Goal: Task Accomplishment & Management: Use online tool/utility

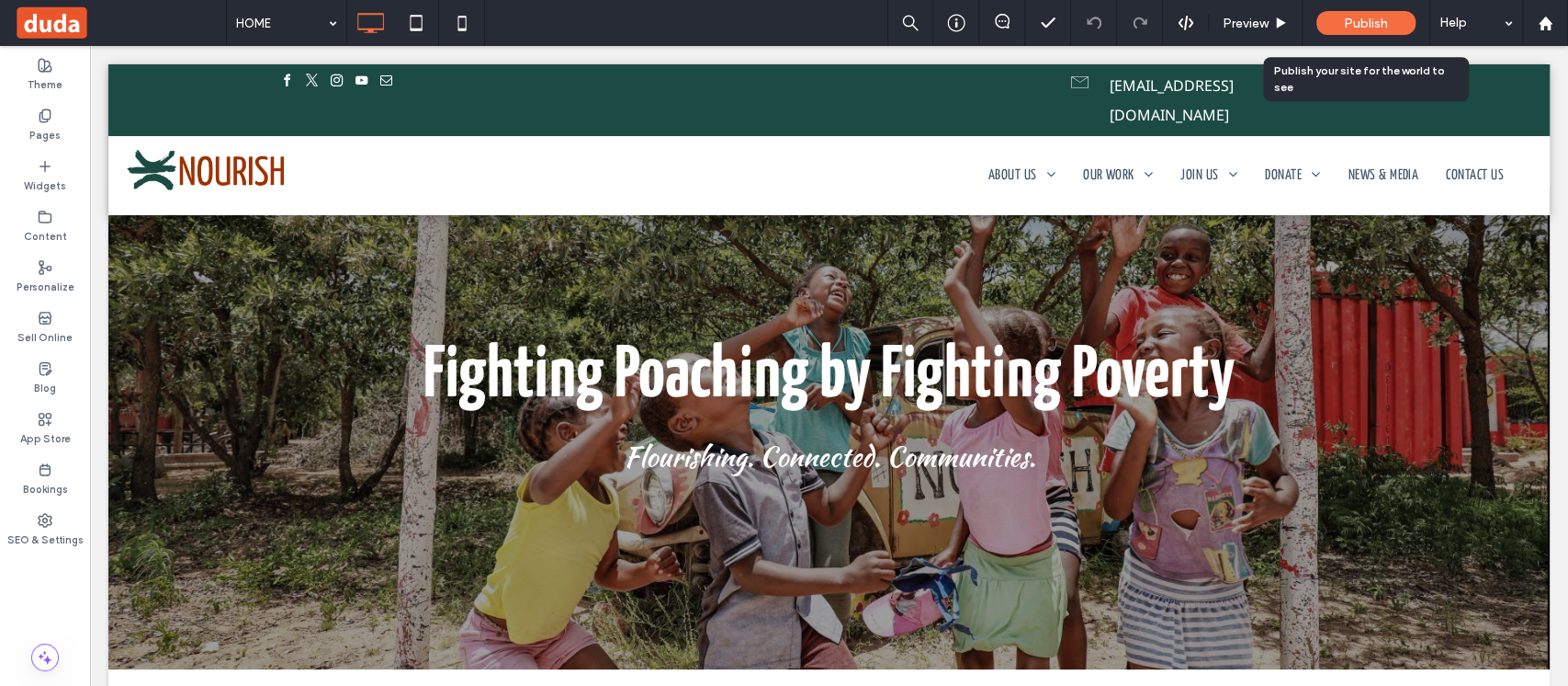
click at [1380, 18] on span "Publish" at bounding box center [1366, 24] width 44 height 16
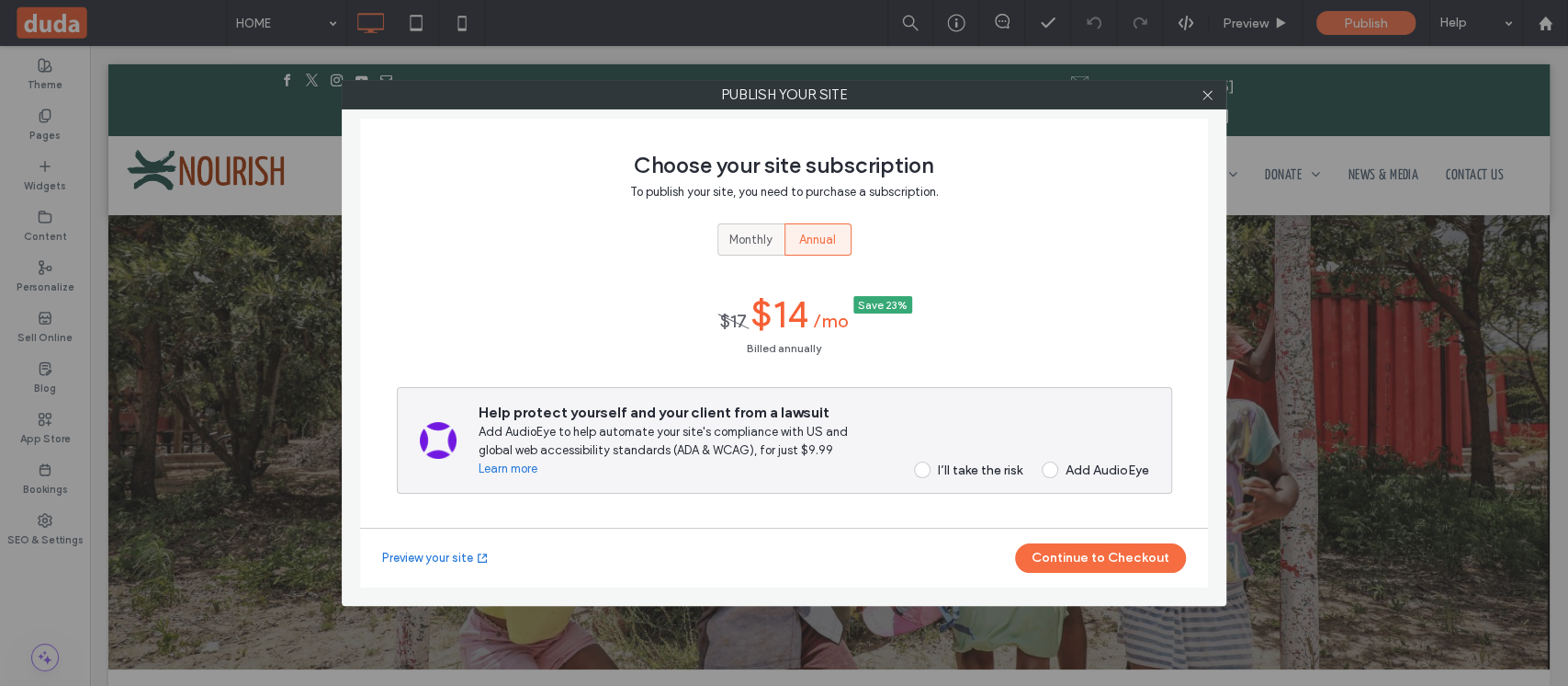
click at [740, 231] on span "Monthly" at bounding box center [752, 239] width 43 height 19
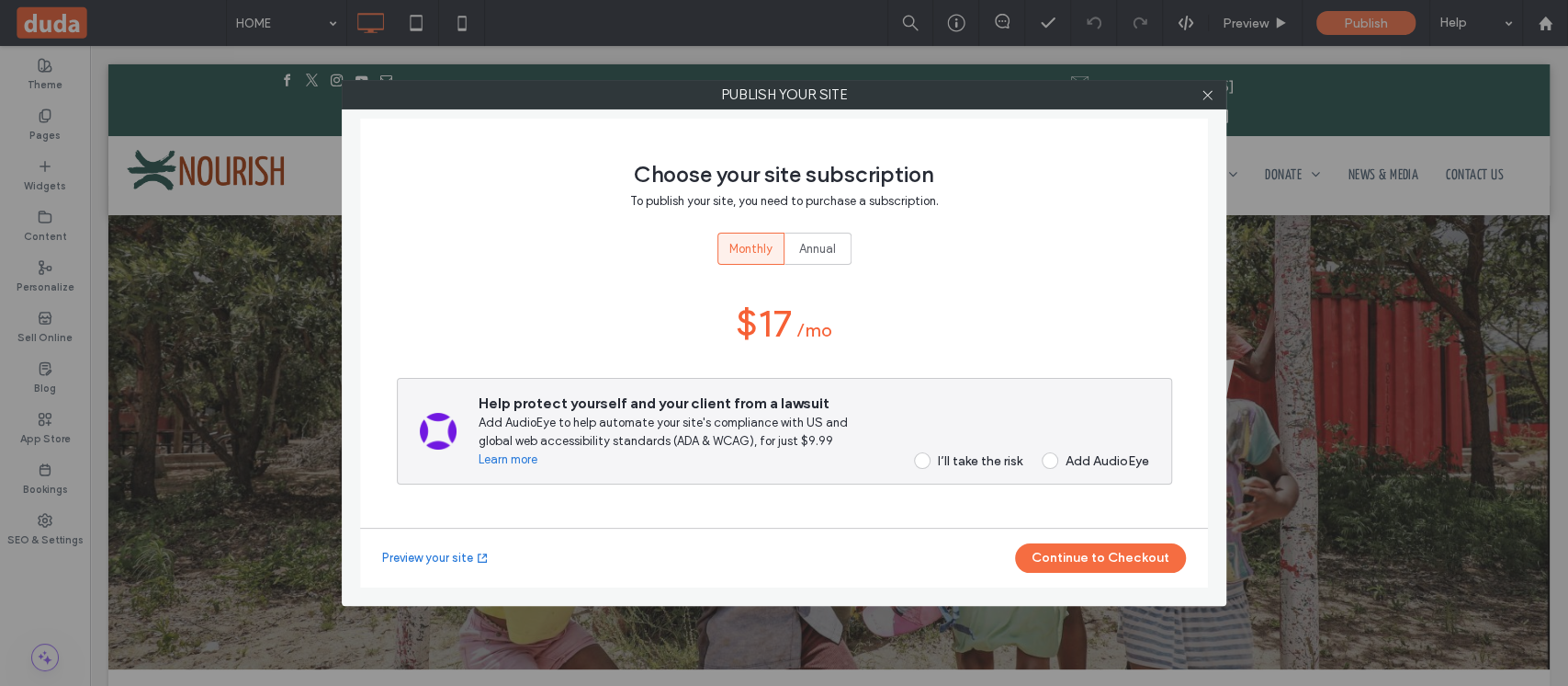
click at [973, 459] on div "I’ll take the risk" at bounding box center [980, 461] width 84 height 16
click at [1098, 561] on button "Continue to Checkout" at bounding box center [1101, 557] width 171 height 29
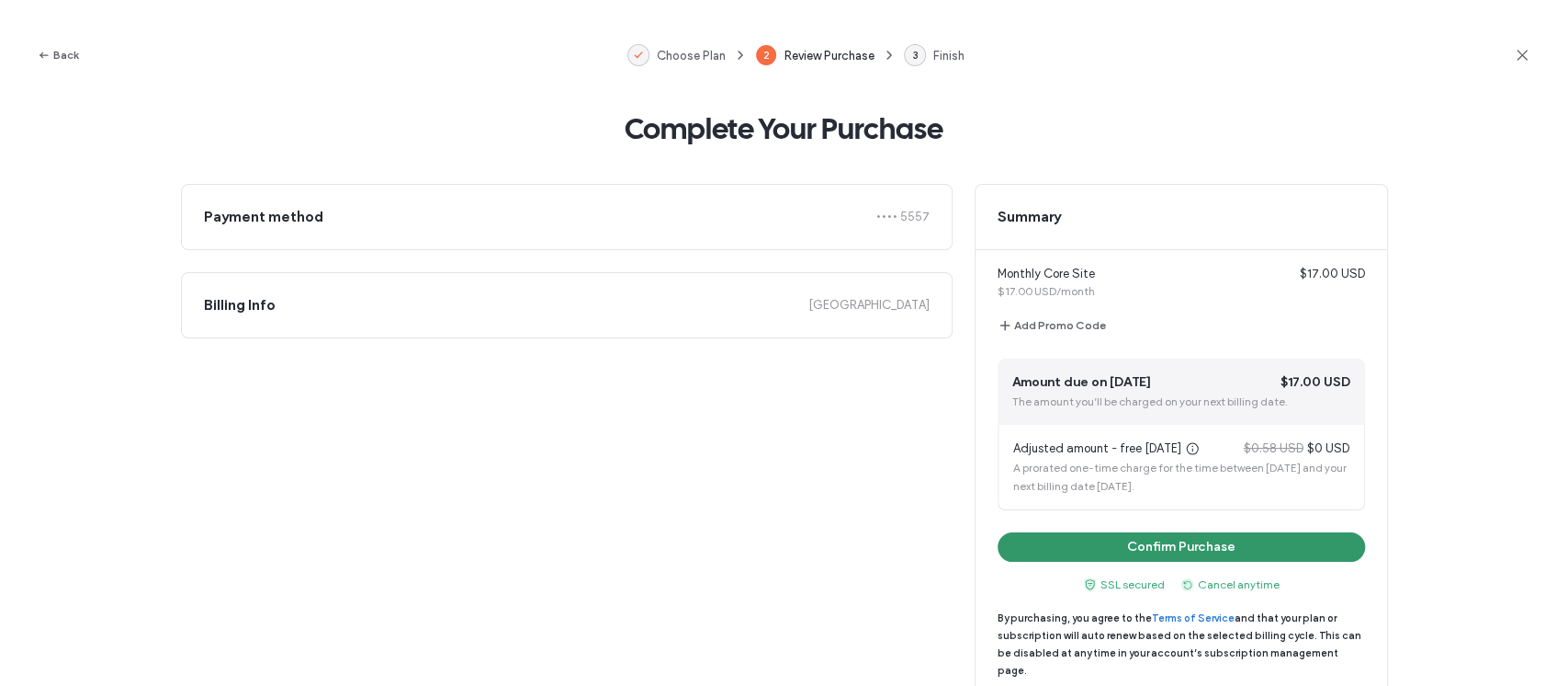
click at [1134, 556] on button "Confirm Purchase" at bounding box center [1181, 547] width 368 height 29
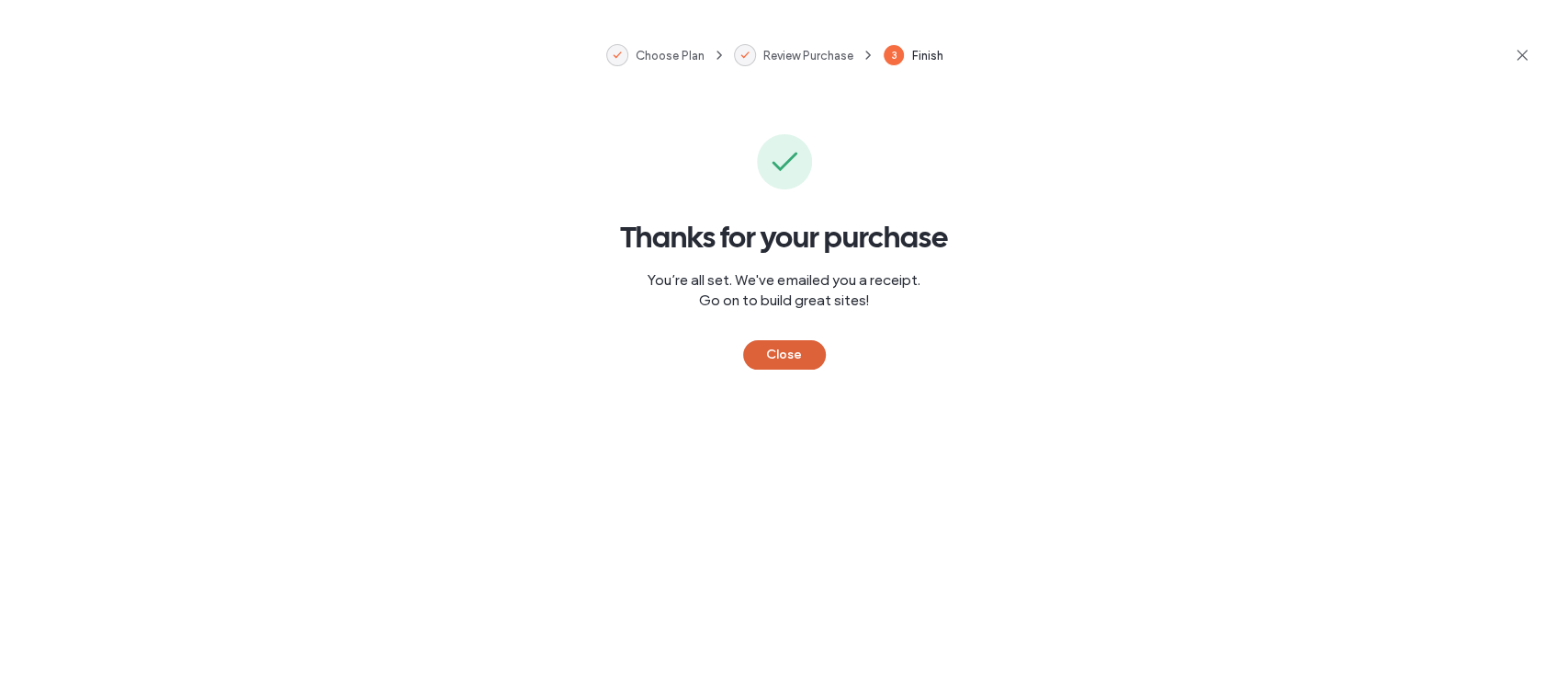
click at [775, 349] on button "Close" at bounding box center [785, 354] width 82 height 29
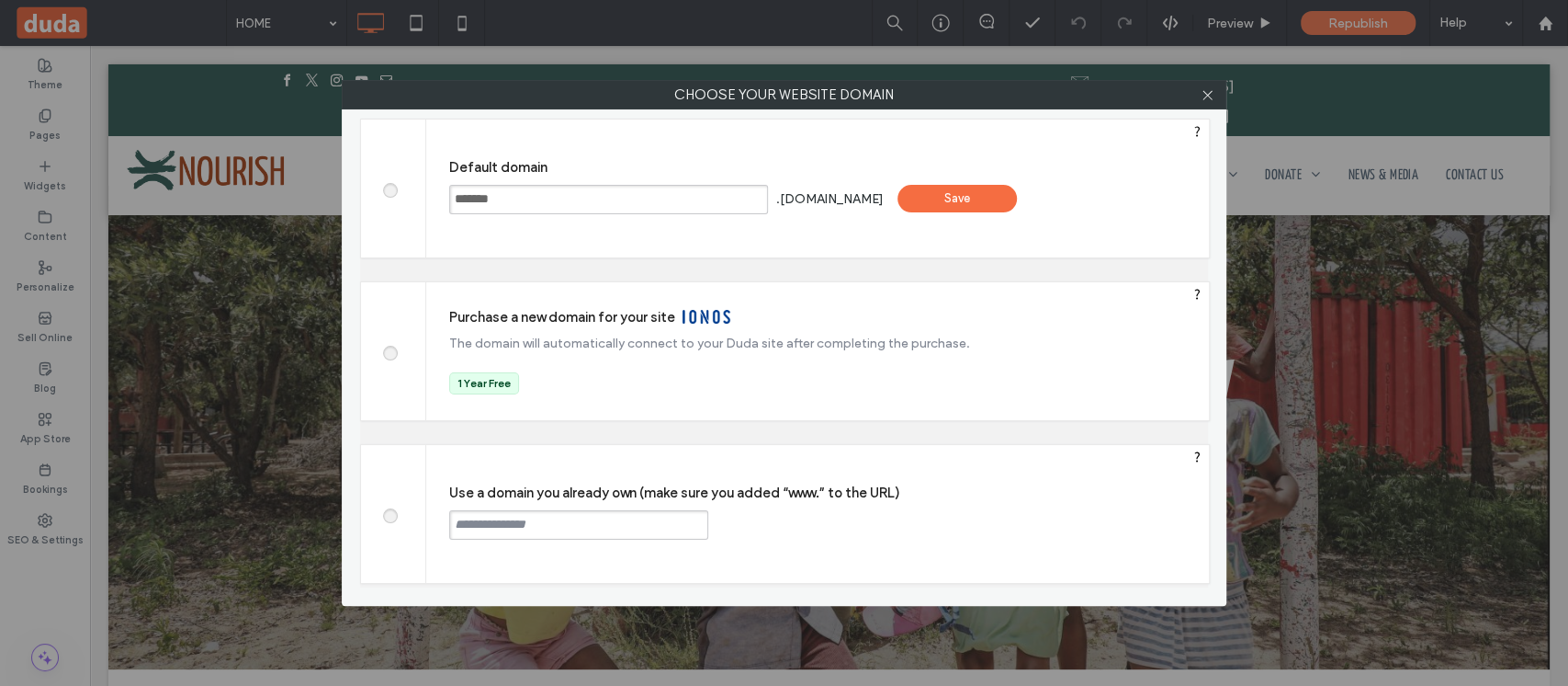
click at [555, 537] on input "text" at bounding box center [579, 525] width 259 height 29
click at [950, 487] on label "Use a domain you already own (make sure you added “www.” to the URL)" at bounding box center [829, 492] width 759 height 17
click at [644, 529] on input "text" at bounding box center [579, 525] width 259 height 29
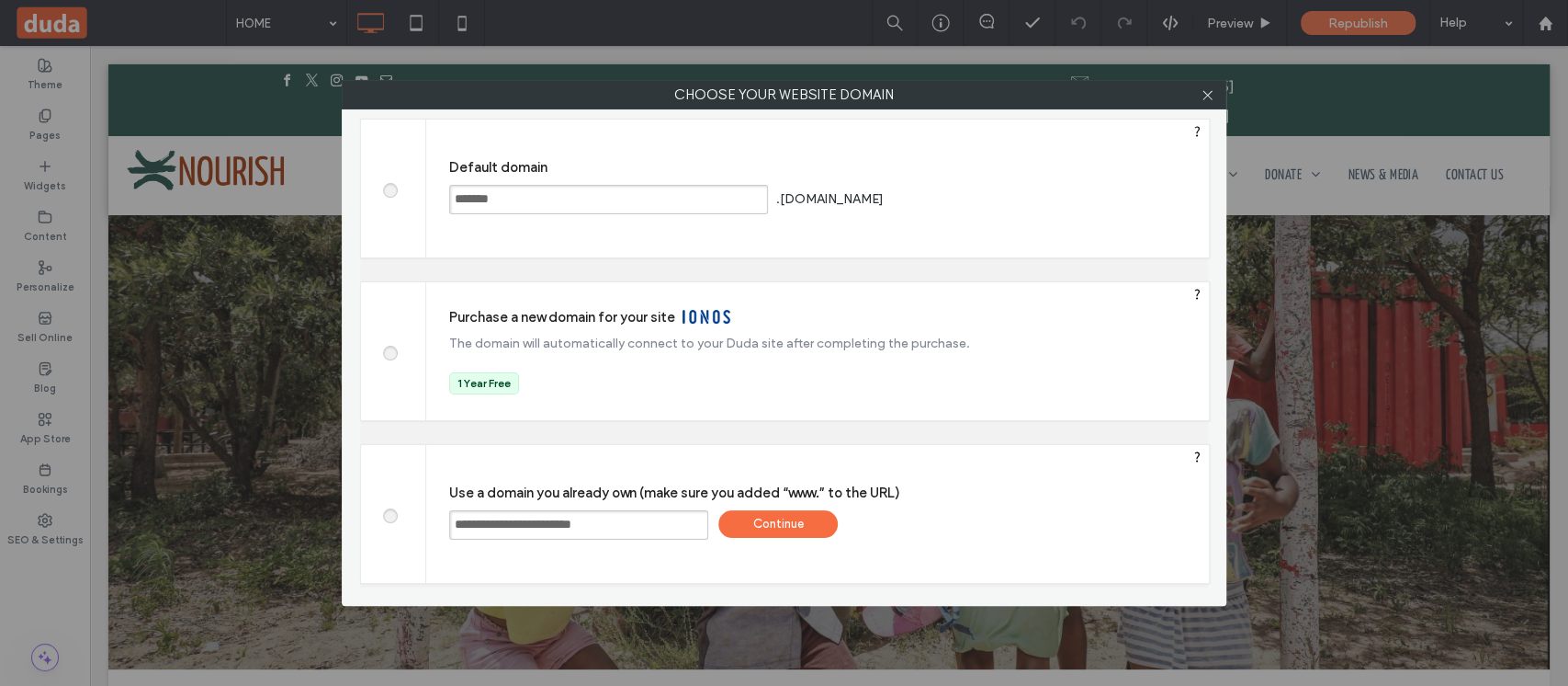
type input "**********"
click at [790, 517] on div "Continue" at bounding box center [778, 524] width 120 height 27
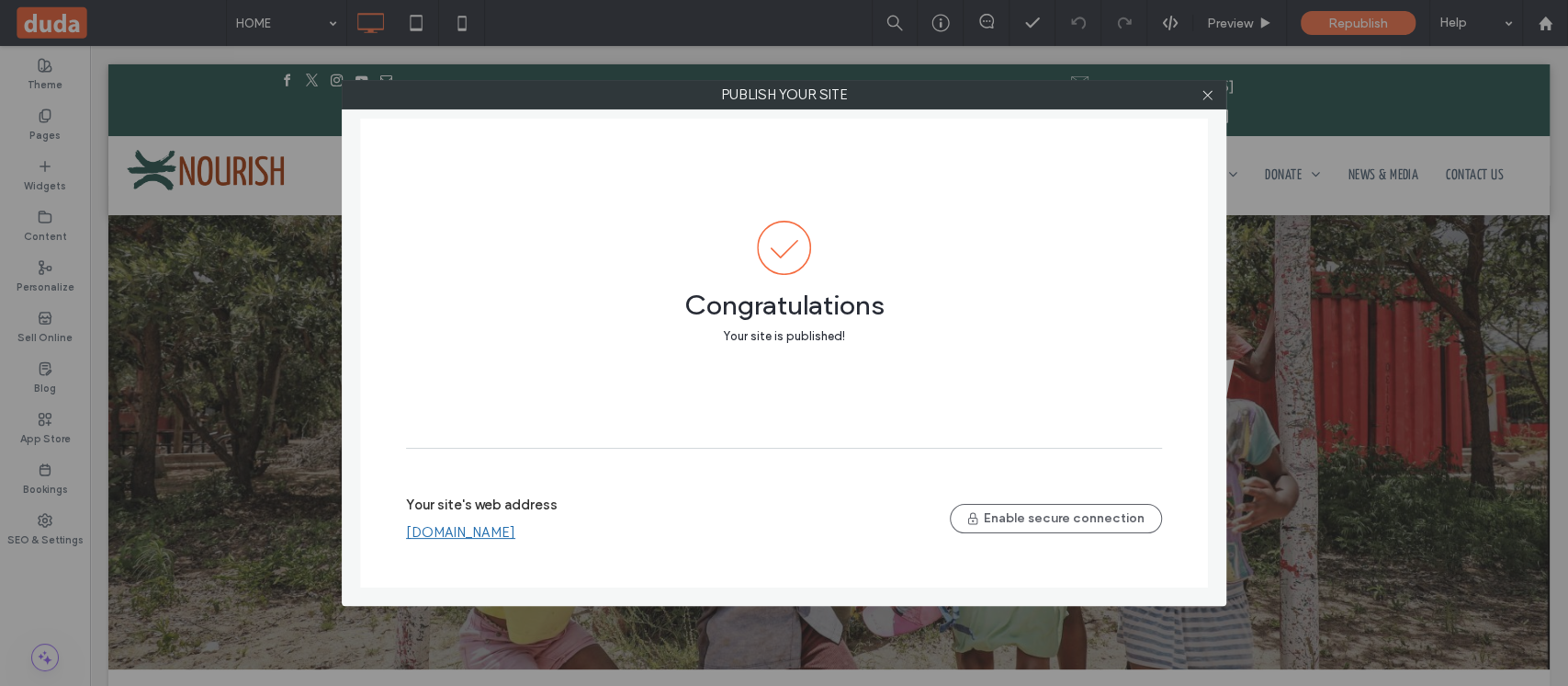
click at [486, 537] on link "[DOMAIN_NAME]" at bounding box center [460, 532] width 109 height 17
click at [1204, 94] on icon at bounding box center [1208, 95] width 14 height 14
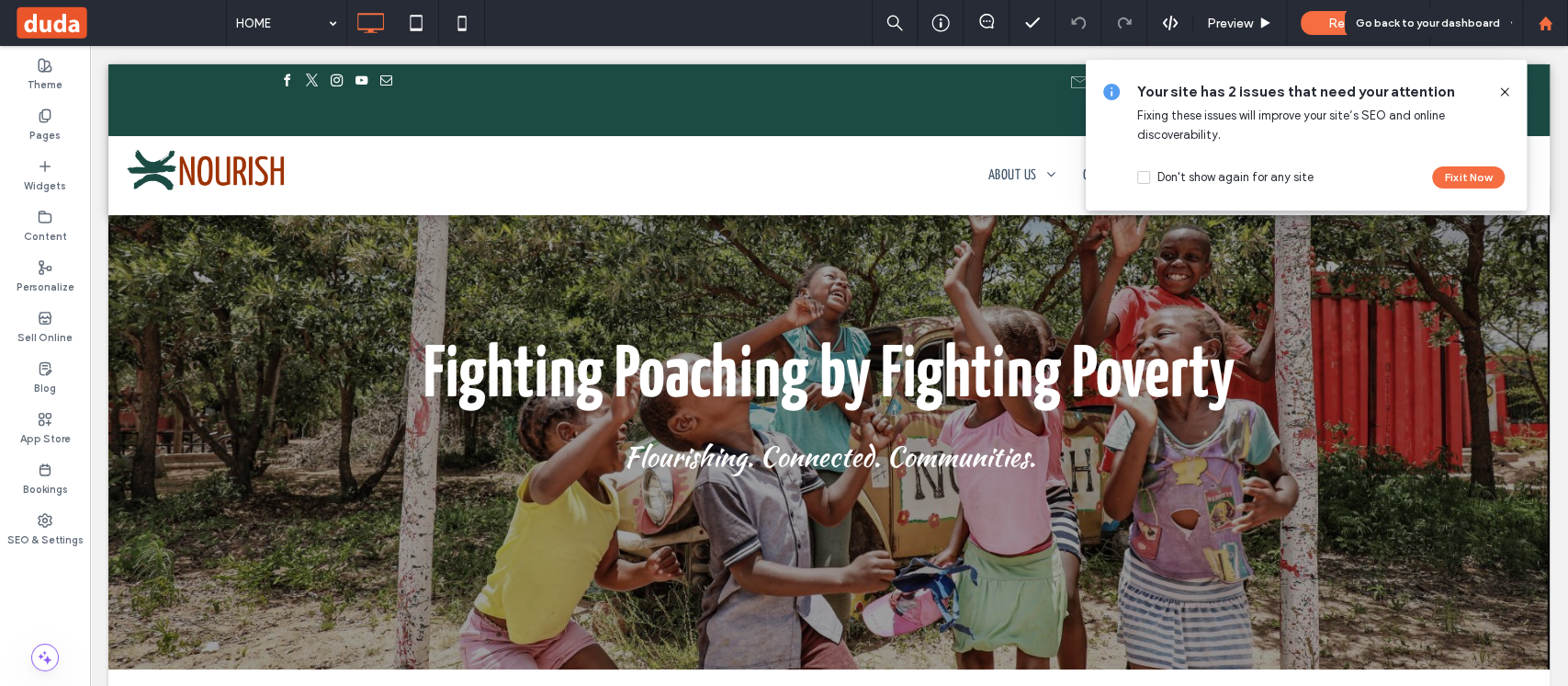
click at [1543, 28] on icon at bounding box center [1546, 24] width 16 height 16
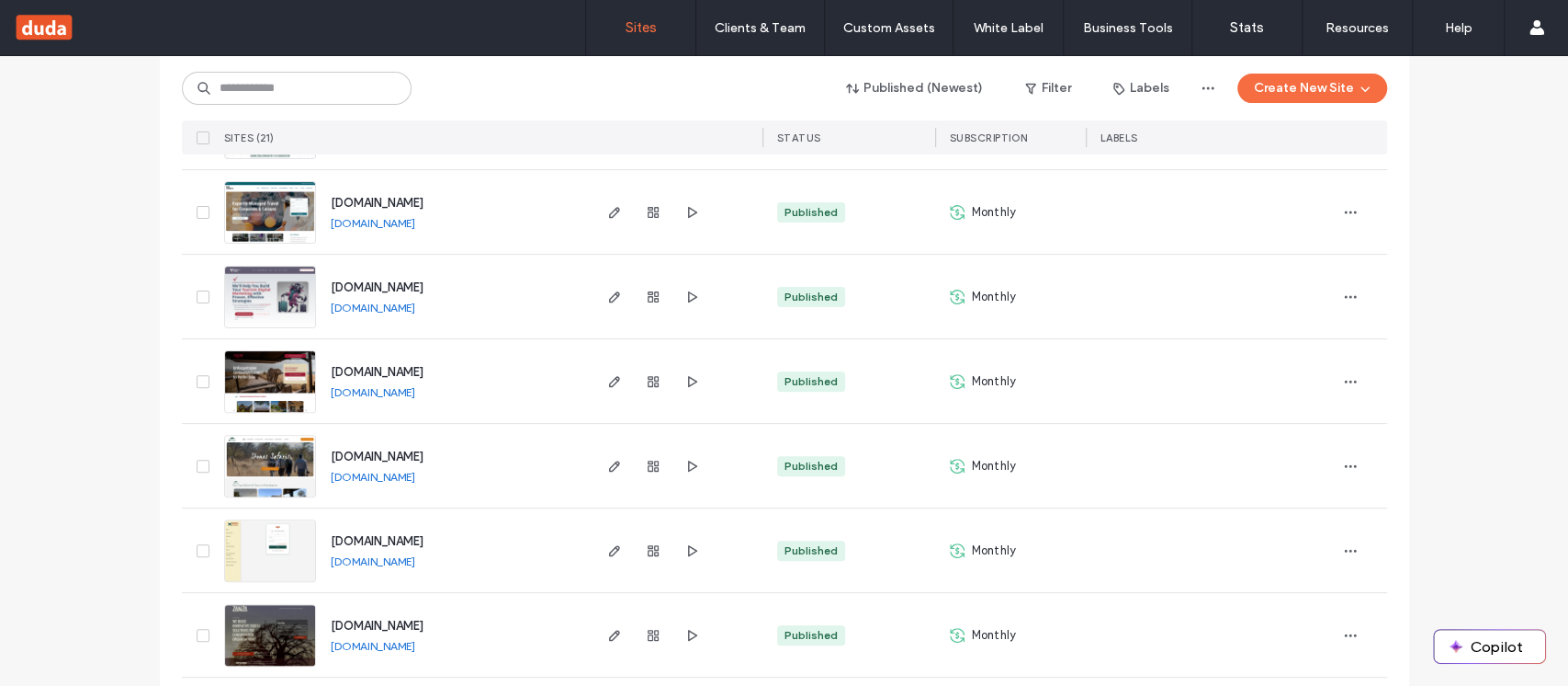
scroll to position [347, 0]
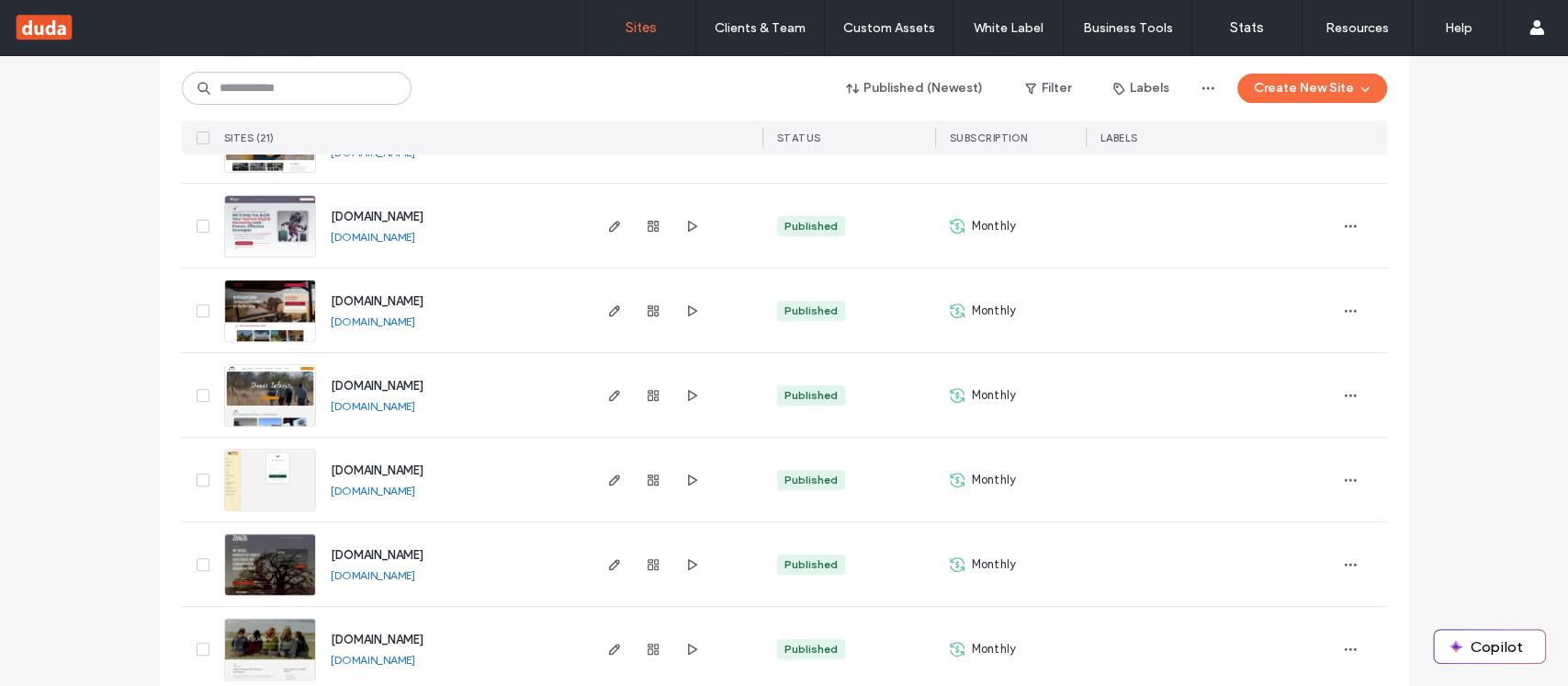
click at [415, 493] on link "portal.nourishecovillage.com" at bounding box center [373, 491] width 84 height 14
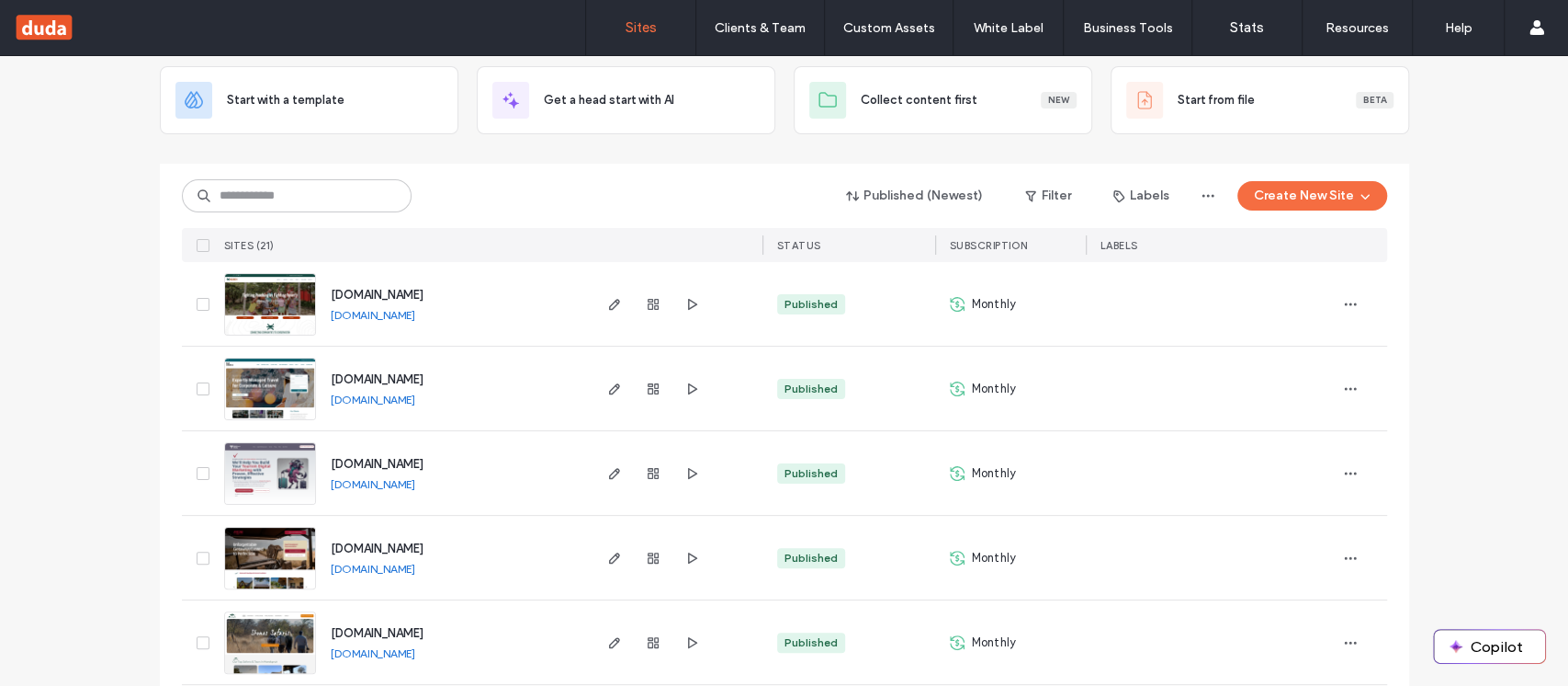
scroll to position [84, 0]
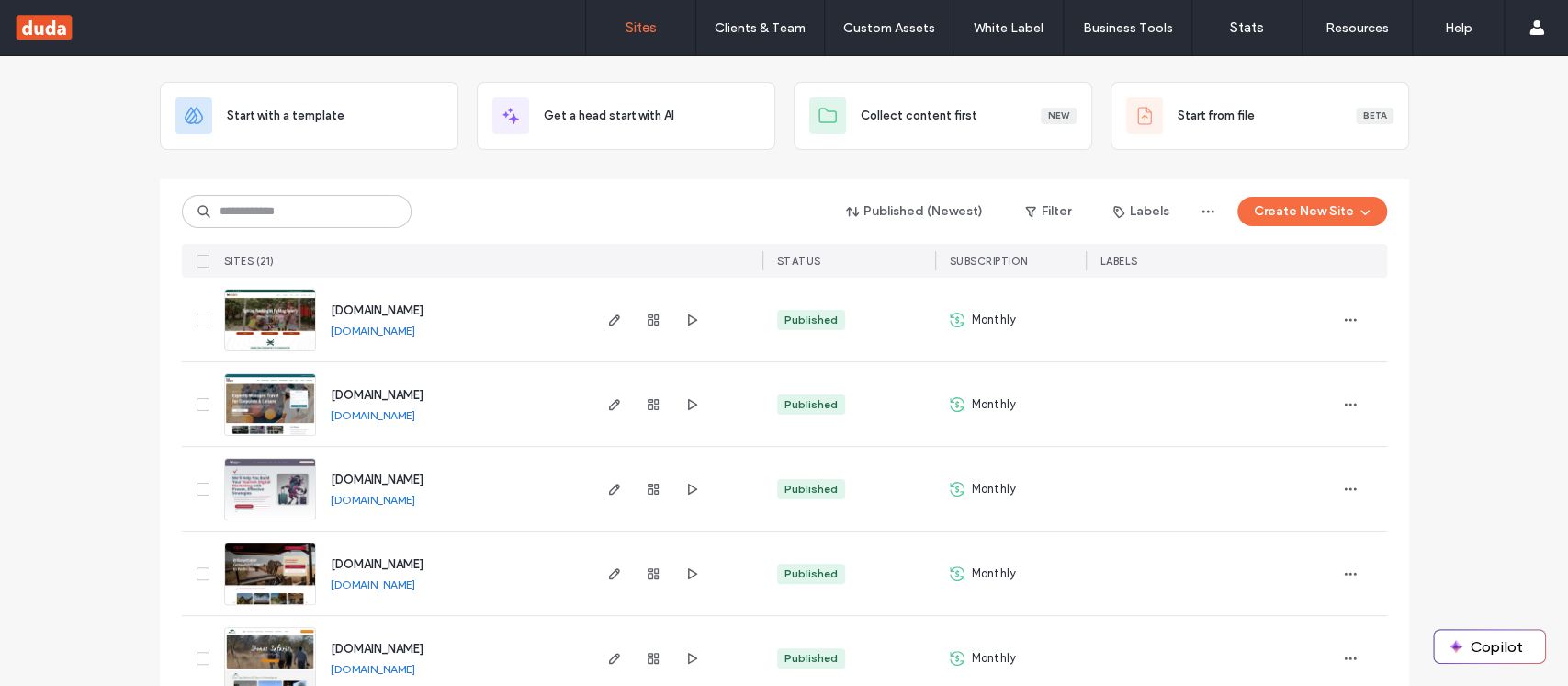
click at [403, 329] on link "www.nourishecovillage.com" at bounding box center [373, 331] width 84 height 14
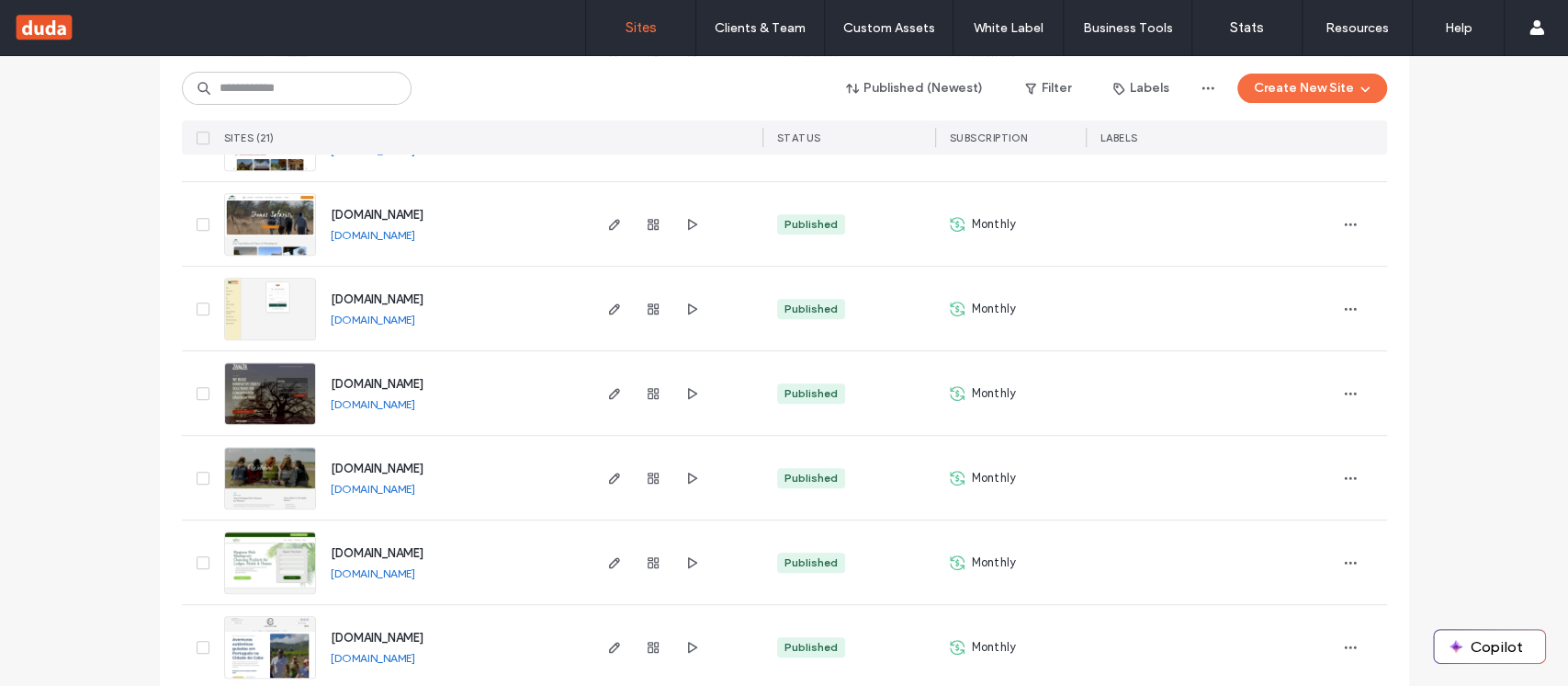
scroll to position [522, 0]
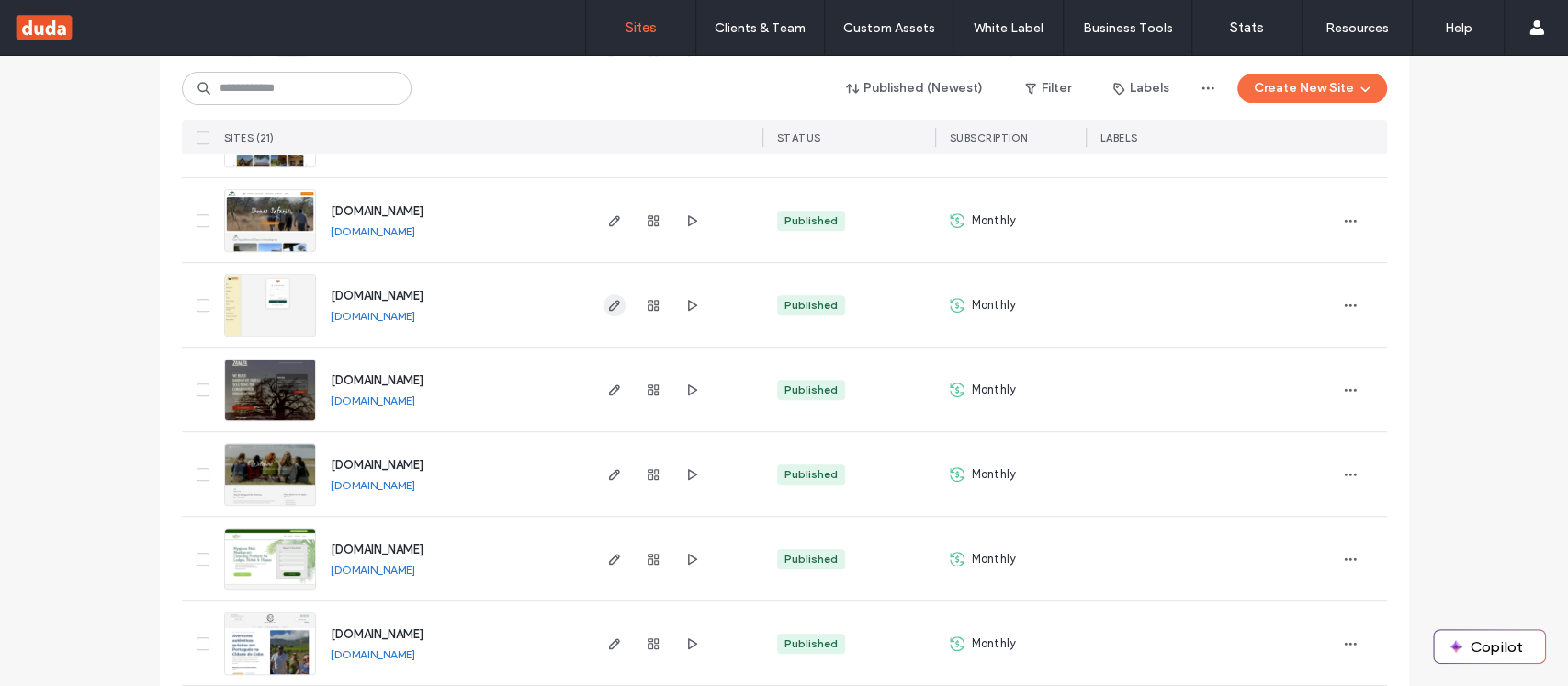
click at [607, 305] on icon "button" at bounding box center [614, 304] width 15 height 15
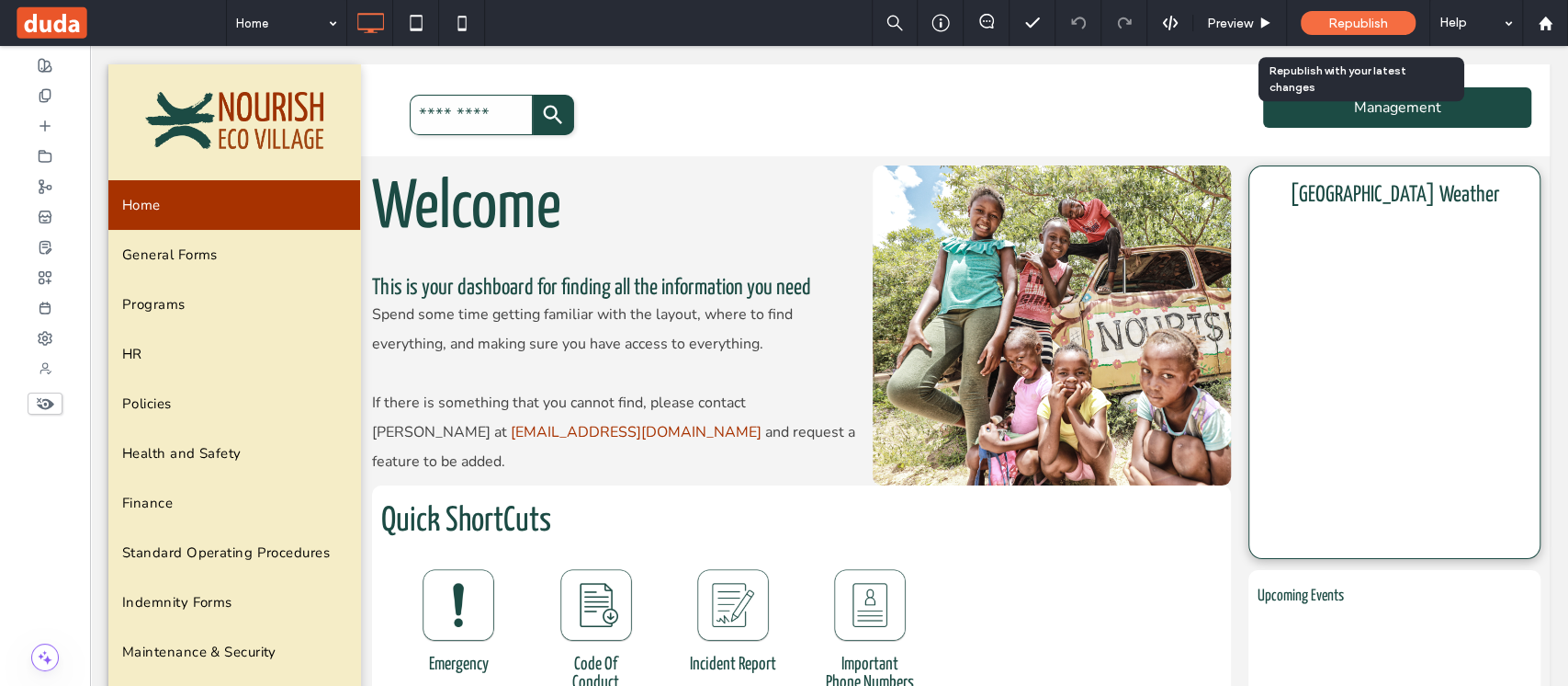
click at [1356, 26] on span "Republish" at bounding box center [1358, 24] width 60 height 16
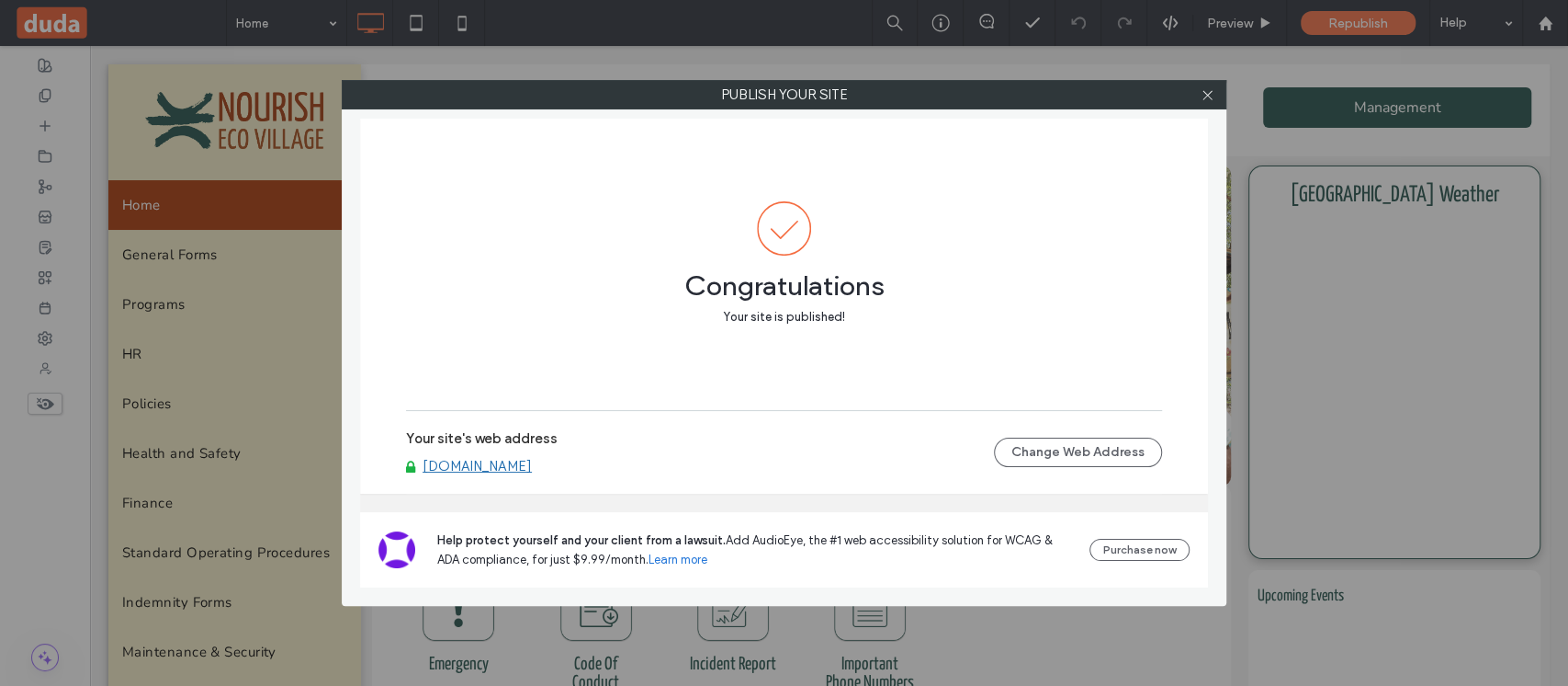
click at [532, 472] on link "portal.nourishecovillage.com" at bounding box center [477, 465] width 109 height 17
click at [1204, 96] on icon at bounding box center [1208, 95] width 14 height 14
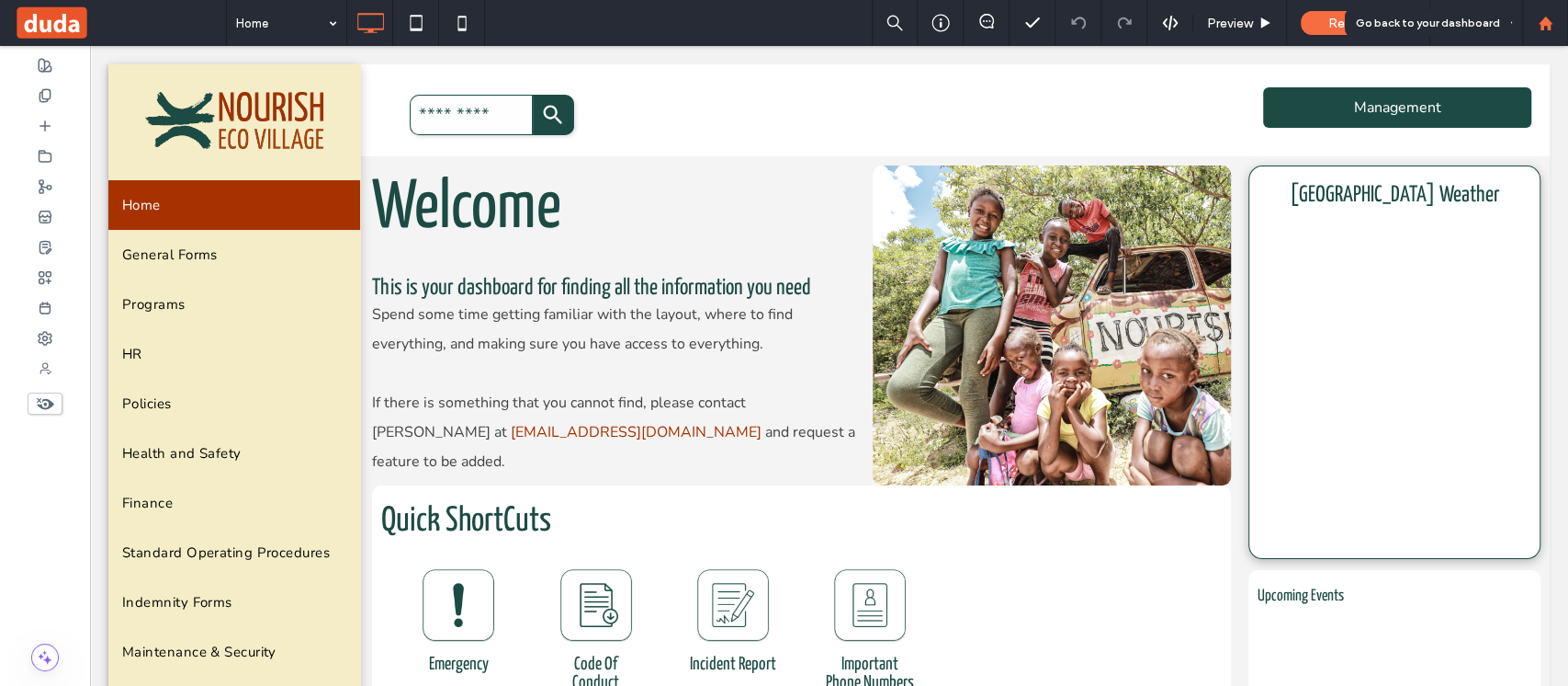
click at [1559, 29] on div at bounding box center [1545, 24] width 44 height 16
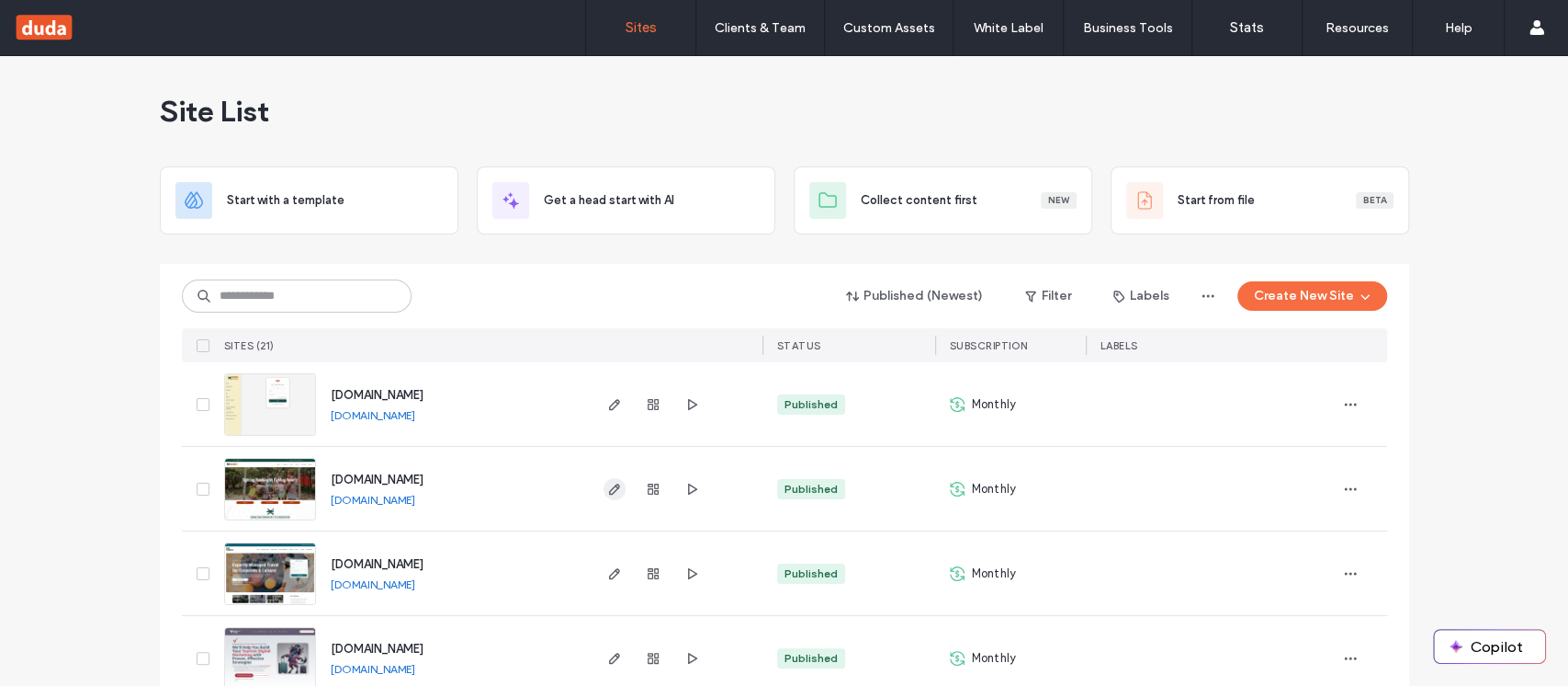
click at [608, 489] on use "button" at bounding box center [613, 489] width 11 height 11
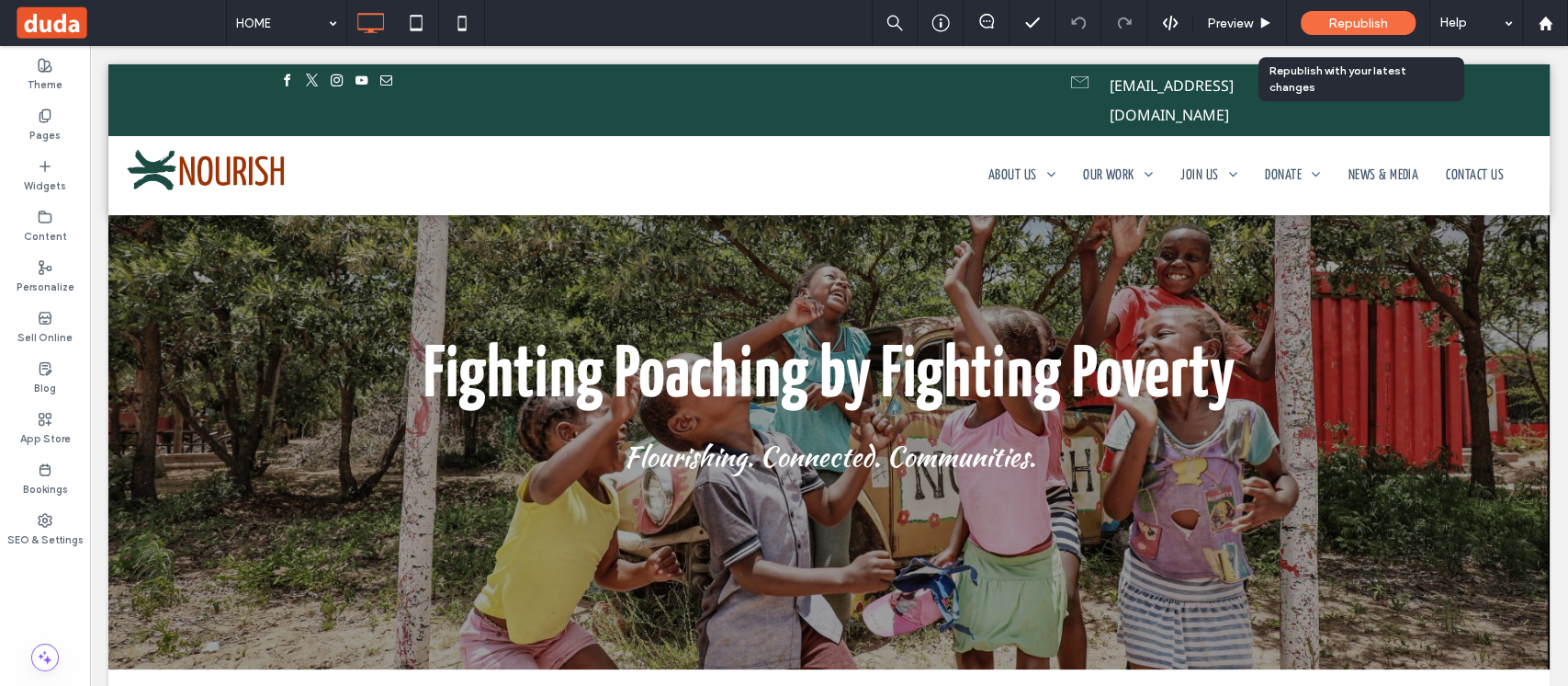
click at [1364, 33] on div "Republish" at bounding box center [1358, 23] width 115 height 24
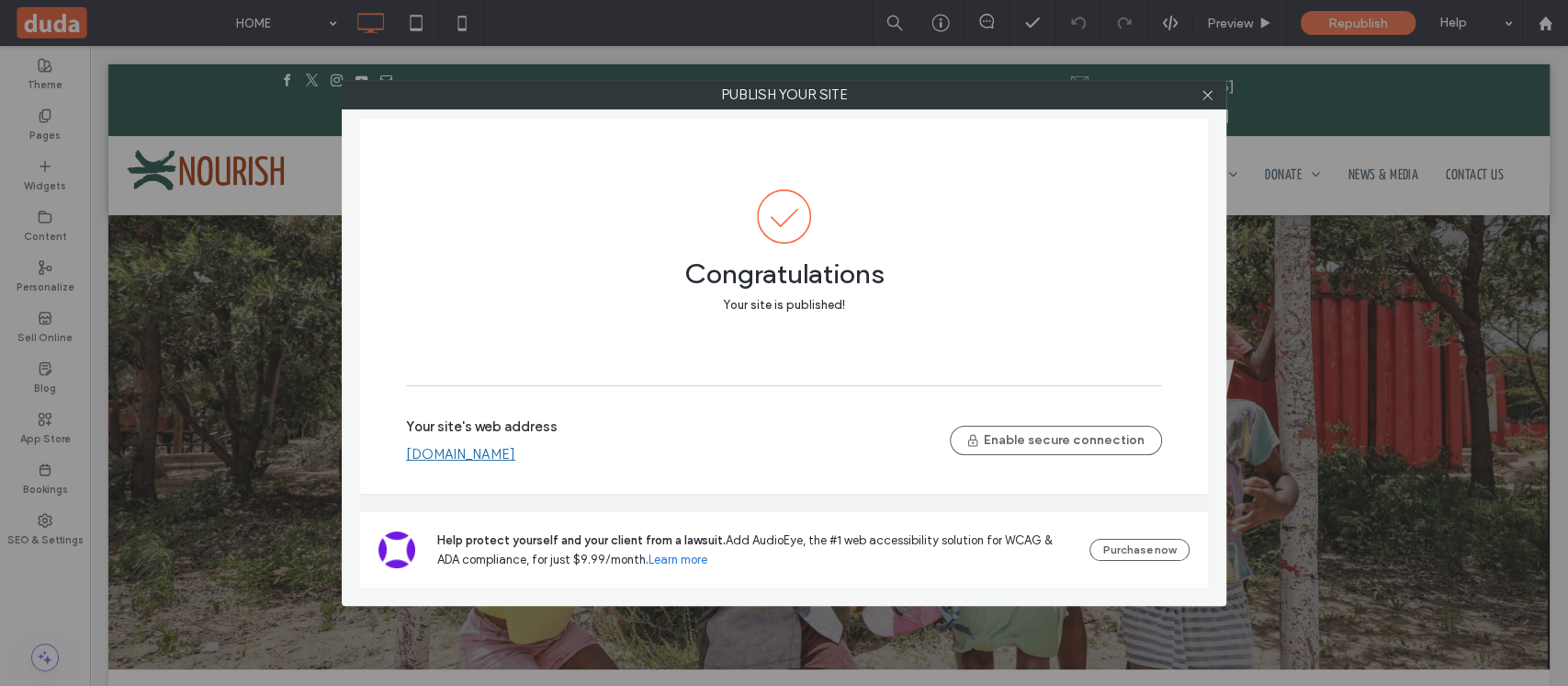
click at [487, 459] on link "[DOMAIN_NAME]" at bounding box center [460, 453] width 109 height 17
